Goal: Information Seeking & Learning: Learn about a topic

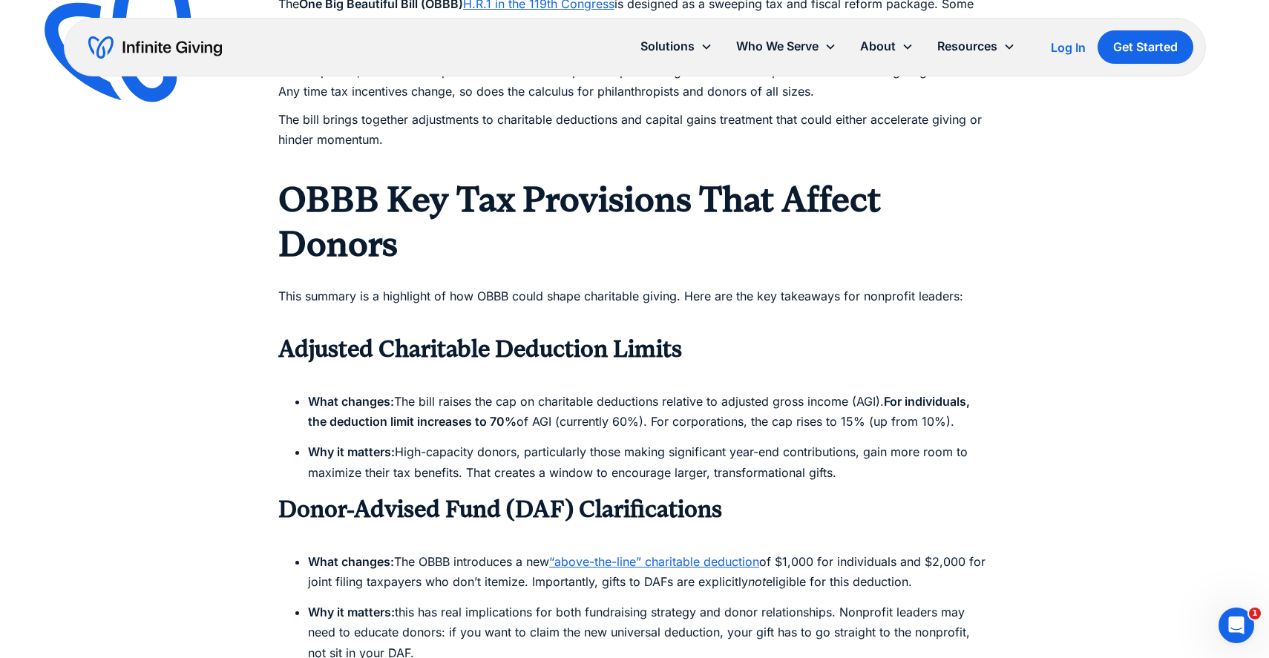
scroll to position [1114, 0]
click at [373, 221] on h2 "OBBB Key Tax Provisions That Affect Donors" at bounding box center [634, 221] width 712 height 89
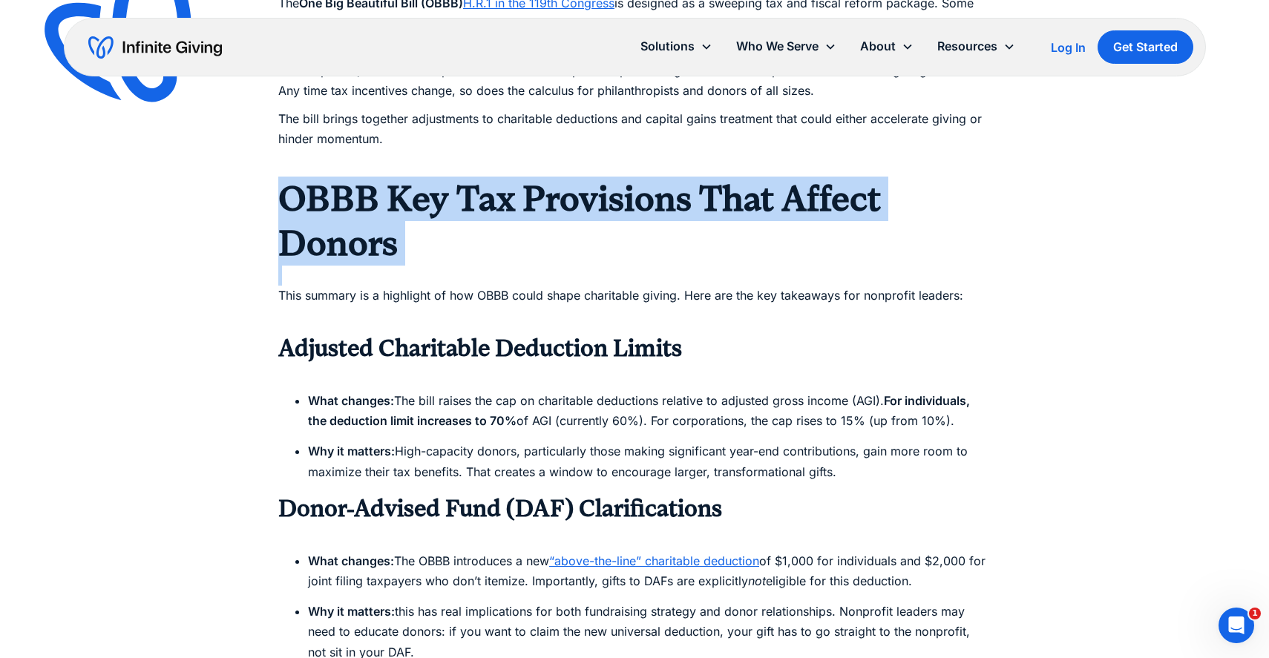
click at [373, 221] on h2 "OBBB Key Tax Provisions That Affect Donors" at bounding box center [634, 221] width 712 height 89
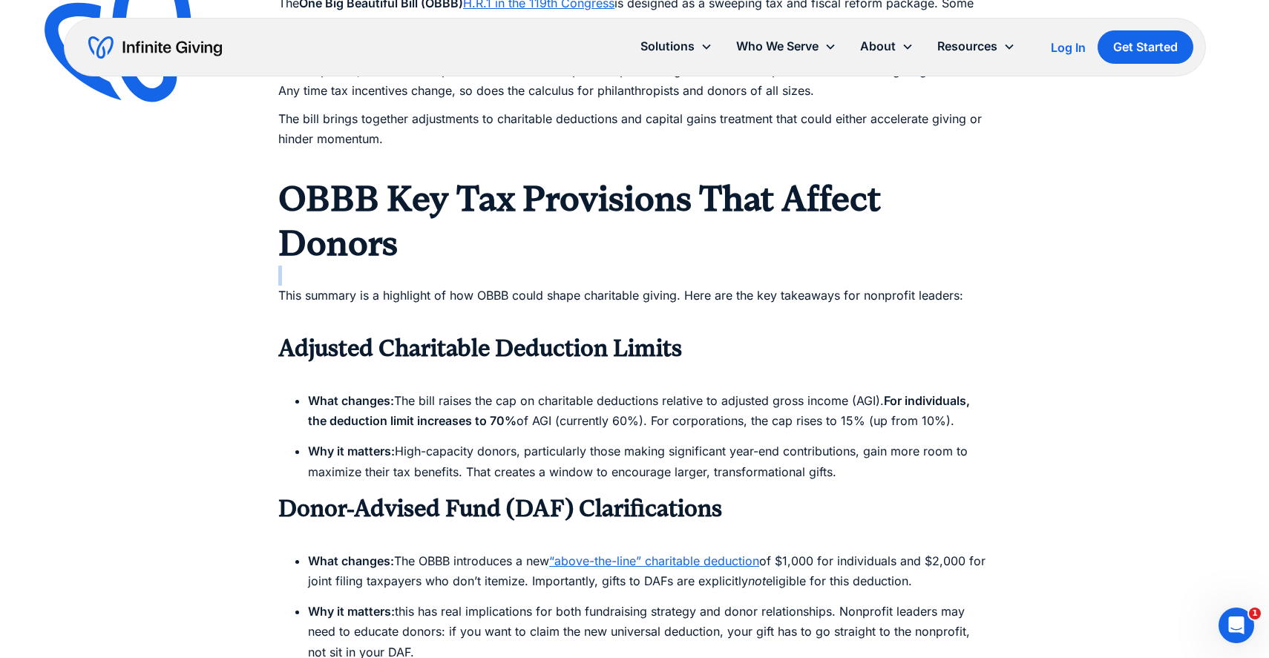
click at [404, 249] on h2 "OBBB Key Tax Provisions That Affect Donors" at bounding box center [634, 221] width 712 height 89
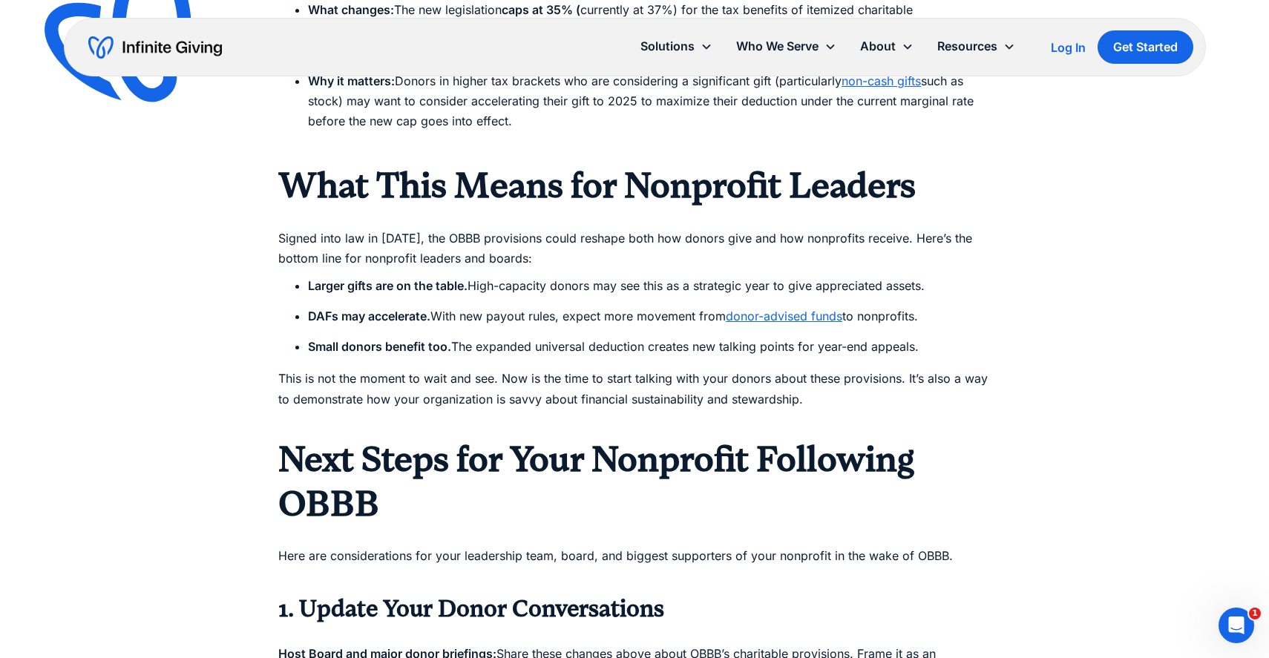
scroll to position [1807, 0]
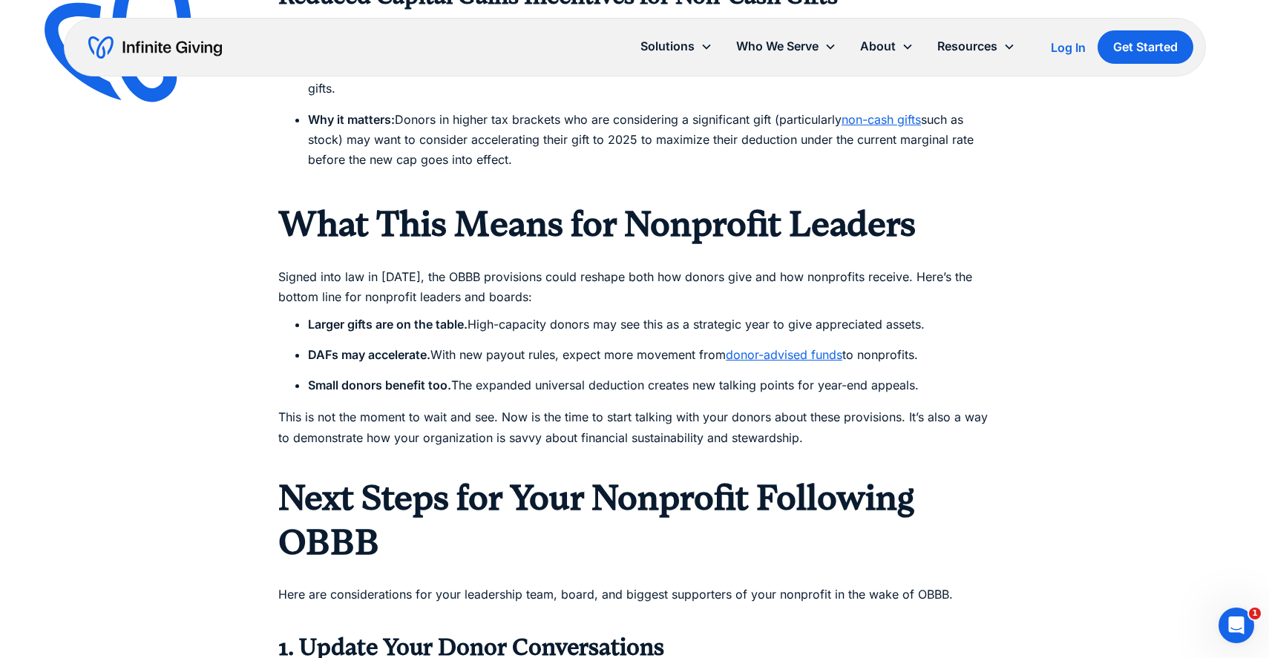
click at [402, 214] on strong "What This Means for Nonprofit Leaders" at bounding box center [596, 224] width 637 height 42
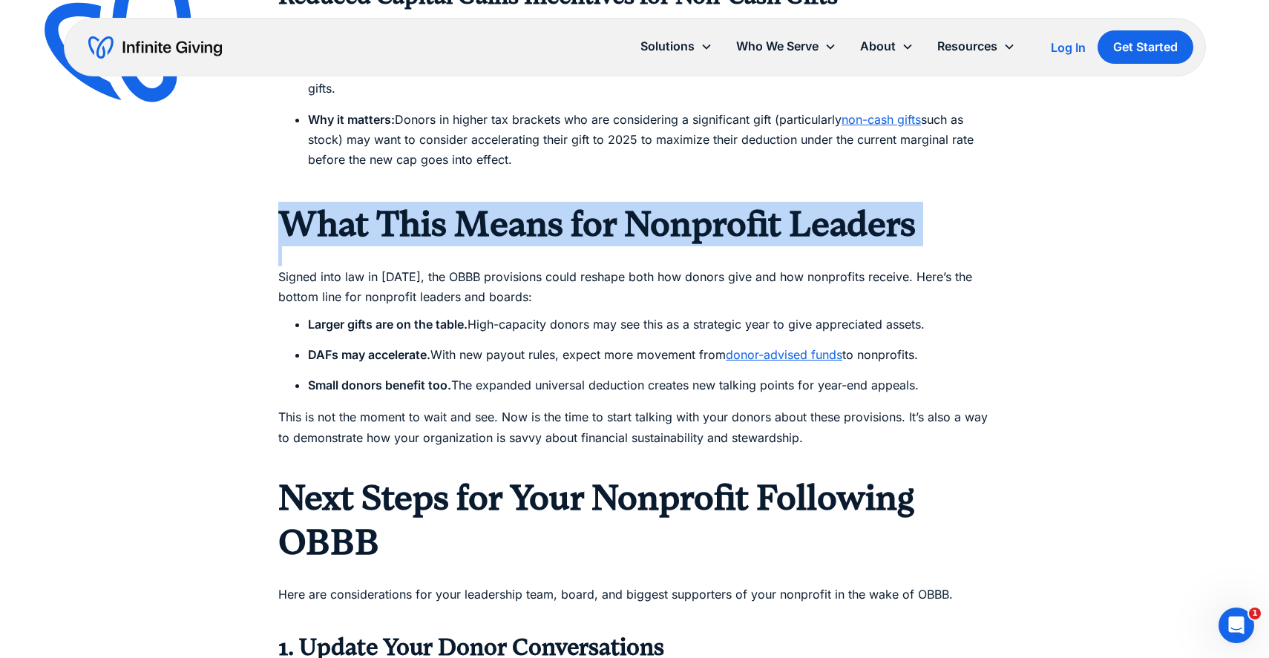
click at [402, 214] on strong "What This Means for Nonprofit Leaders" at bounding box center [596, 224] width 637 height 42
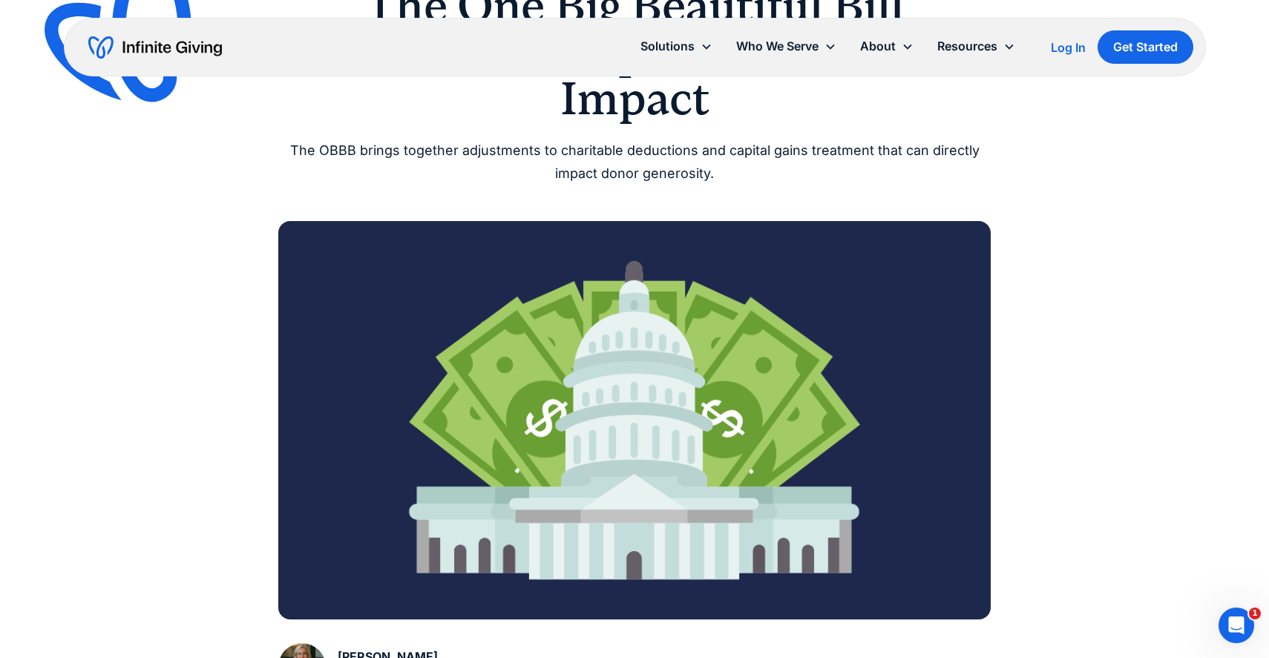
scroll to position [288, 0]
